Goal: Find contact information

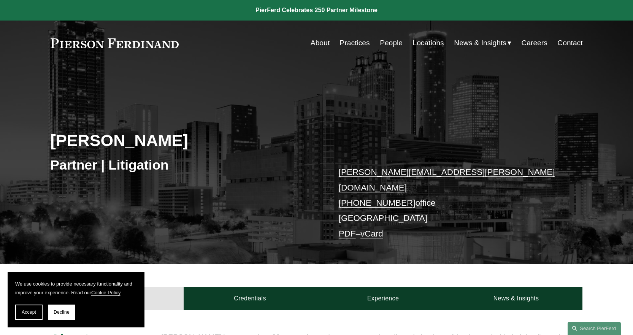
click at [415, 45] on link "Locations" at bounding box center [428, 43] width 31 height 14
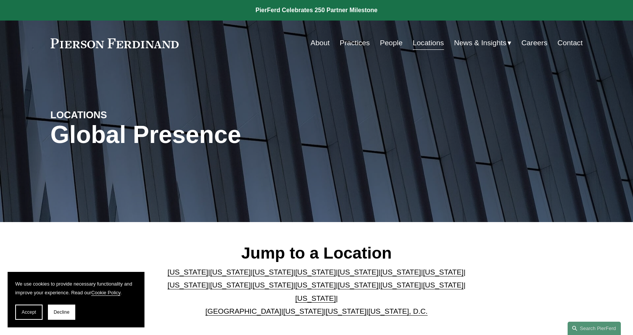
click at [380, 275] on link "[US_STATE]" at bounding box center [400, 272] width 41 height 8
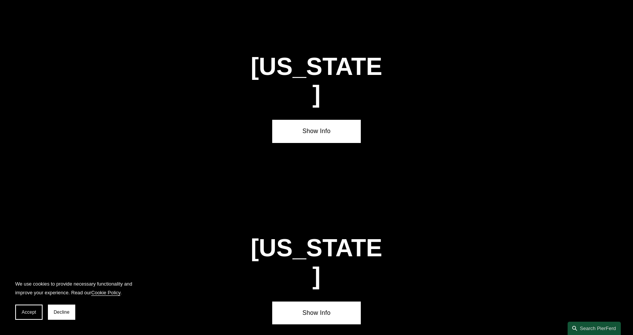
scroll to position [1133, 0]
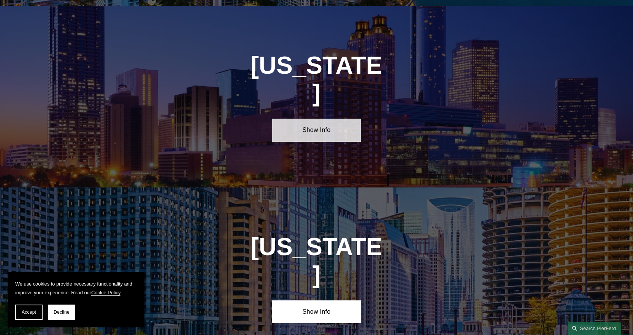
click at [320, 119] on link "Show Info" at bounding box center [316, 130] width 89 height 23
